Goal: Task Accomplishment & Management: Complete application form

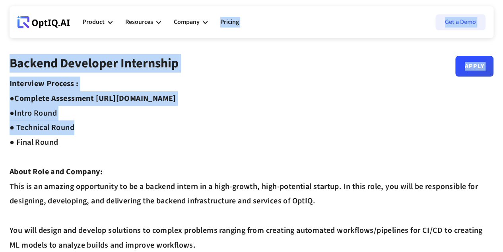
drag, startPoint x: 11, startPoint y: 13, endPoint x: 72, endPoint y: 122, distance: 124.7
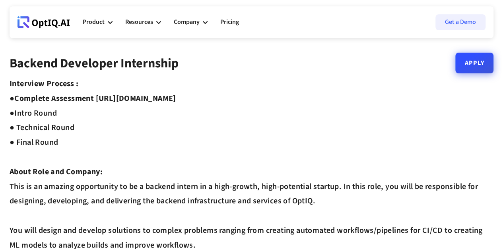
click at [484, 64] on link "Apply" at bounding box center [475, 63] width 38 height 21
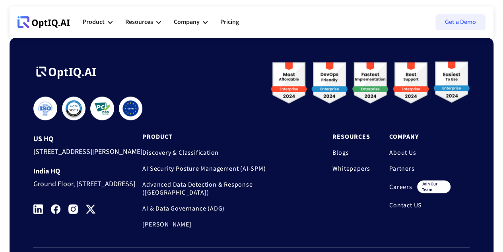
scroll to position [637, 0]
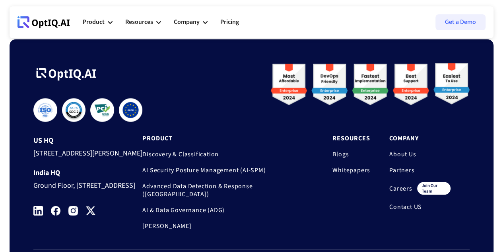
drag, startPoint x: 54, startPoint y: 203, endPoint x: 79, endPoint y: 207, distance: 25.5
click at [79, 191] on div "Ground Floor, [STREET_ADDRESS]" at bounding box center [87, 183] width 109 height 15
drag, startPoint x: 88, startPoint y: 205, endPoint x: 58, endPoint y: 205, distance: 30.6
click at [58, 191] on div "Ground Floor, [STREET_ADDRESS]" at bounding box center [87, 183] width 109 height 15
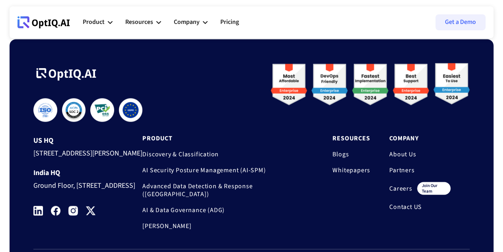
copy div "[GEOGRAPHIC_DATA]"
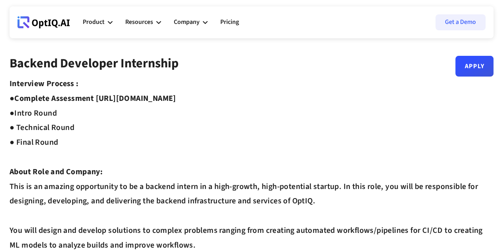
click at [130, 73] on div "Backend Developer Internship" at bounding box center [94, 66] width 169 height 21
